Goal: Transaction & Acquisition: Download file/media

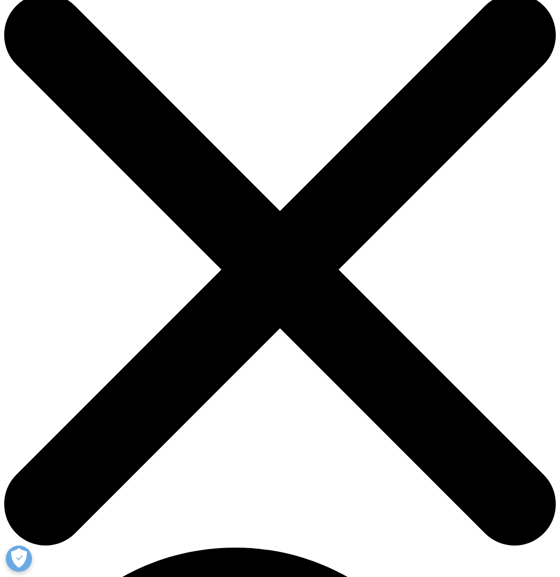
scroll to position [75, 0]
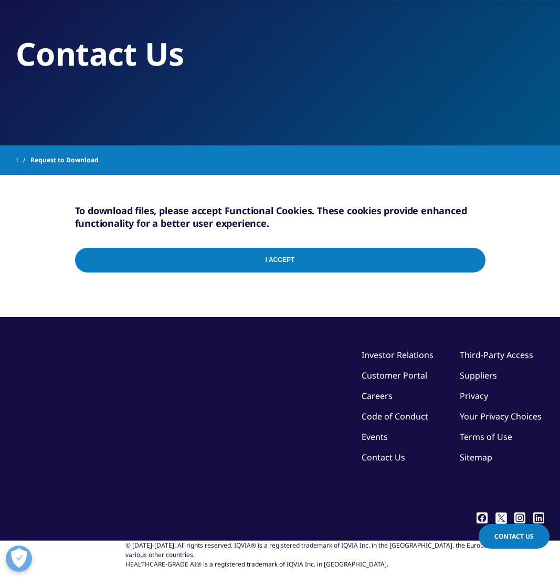
click at [250, 254] on input "I Accept" at bounding box center [280, 260] width 410 height 25
